Goal: Task Accomplishment & Management: Use online tool/utility

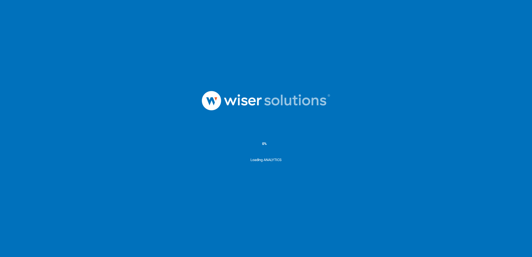
click at [264, 144] on div "0%" at bounding box center [264, 143] width 5 height 5
drag, startPoint x: 264, startPoint y: 144, endPoint x: 318, endPoint y: 148, distance: 54.5
click at [318, 148] on div "0%" at bounding box center [266, 144] width 532 height 28
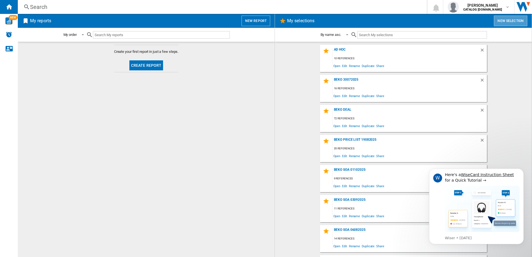
click at [513, 19] on button "New selection" at bounding box center [510, 21] width 33 height 11
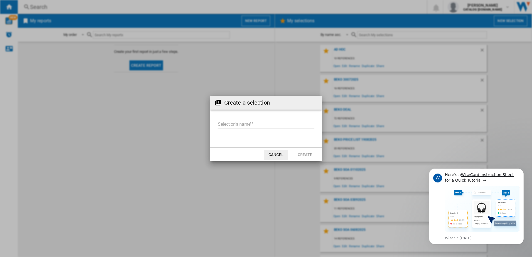
click at [274, 125] on input "Selection's name'" at bounding box center [266, 124] width 97 height 8
type input "**********"
click at [305, 156] on button "Create" at bounding box center [305, 155] width 24 height 10
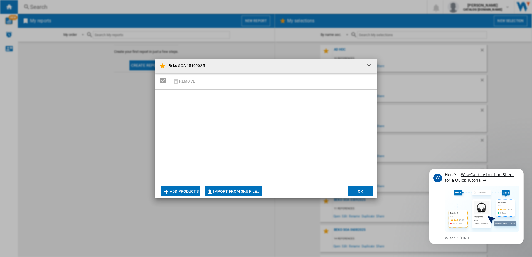
click at [227, 191] on button "Import from SKU file..." at bounding box center [233, 191] width 57 height 10
type input "**********"
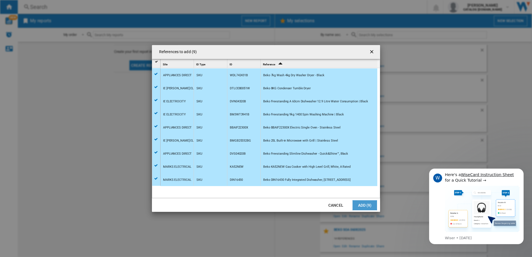
click at [361, 206] on button "Add (9)" at bounding box center [365, 205] width 24 height 10
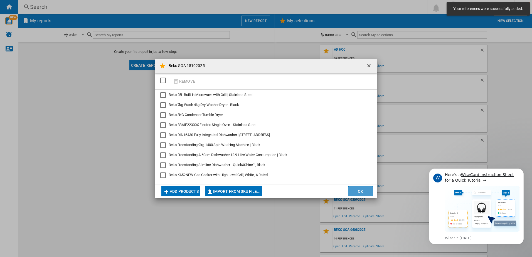
click at [362, 193] on button "OK" at bounding box center [360, 191] width 24 height 10
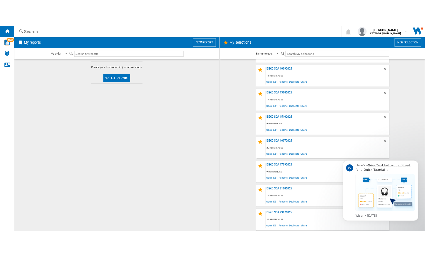
scroll to position [306, 0]
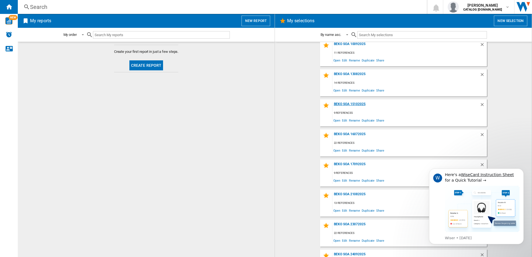
click at [353, 102] on div "Beko SOA 15102025" at bounding box center [406, 106] width 147 height 8
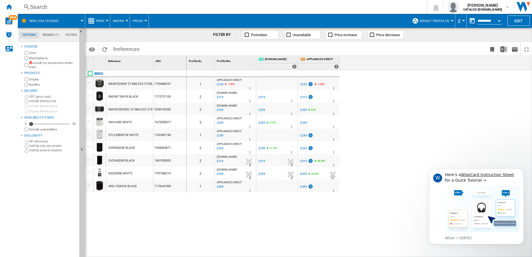
click at [448, 19] on button "Default profile (4)" at bounding box center [436, 21] width 33 height 14
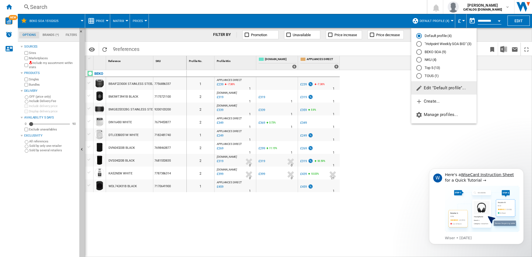
click at [419, 53] on div "BEKO SOA (9)" at bounding box center [419, 52] width 6 height 6
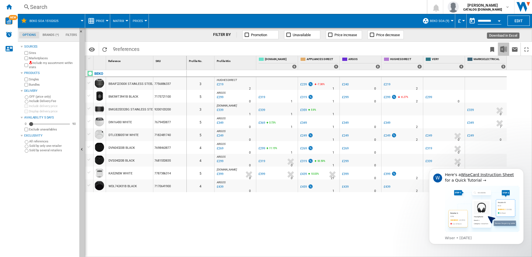
click at [503, 51] on img "Download in Excel" at bounding box center [503, 49] width 7 height 7
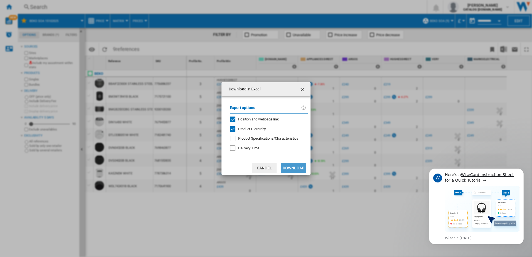
click at [295, 167] on button "Download" at bounding box center [293, 168] width 25 height 10
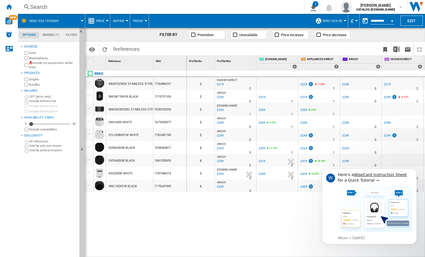
click at [41, 7] on div "Search" at bounding box center [159, 7] width 259 height 8
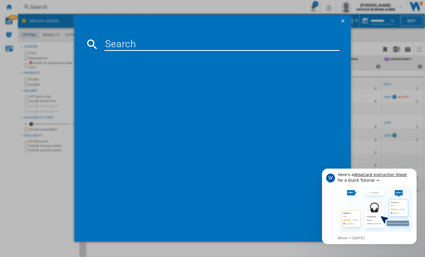
paste input "CNB3G4686DVW"
type input "CNB3G4686DVW"
